Goal: Submit feedback/report problem

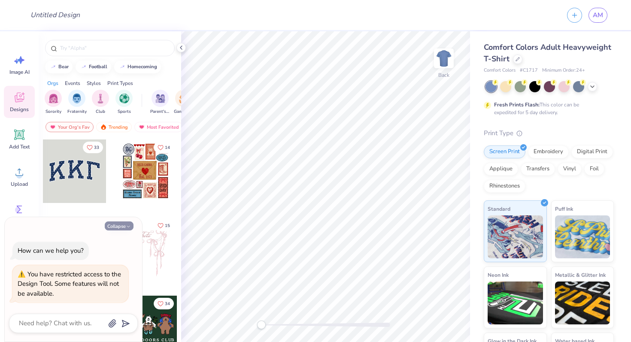
click at [115, 229] on button "Collapse" at bounding box center [119, 225] width 29 height 9
type textarea "x"
